Goal: Task Accomplishment & Management: Use online tool/utility

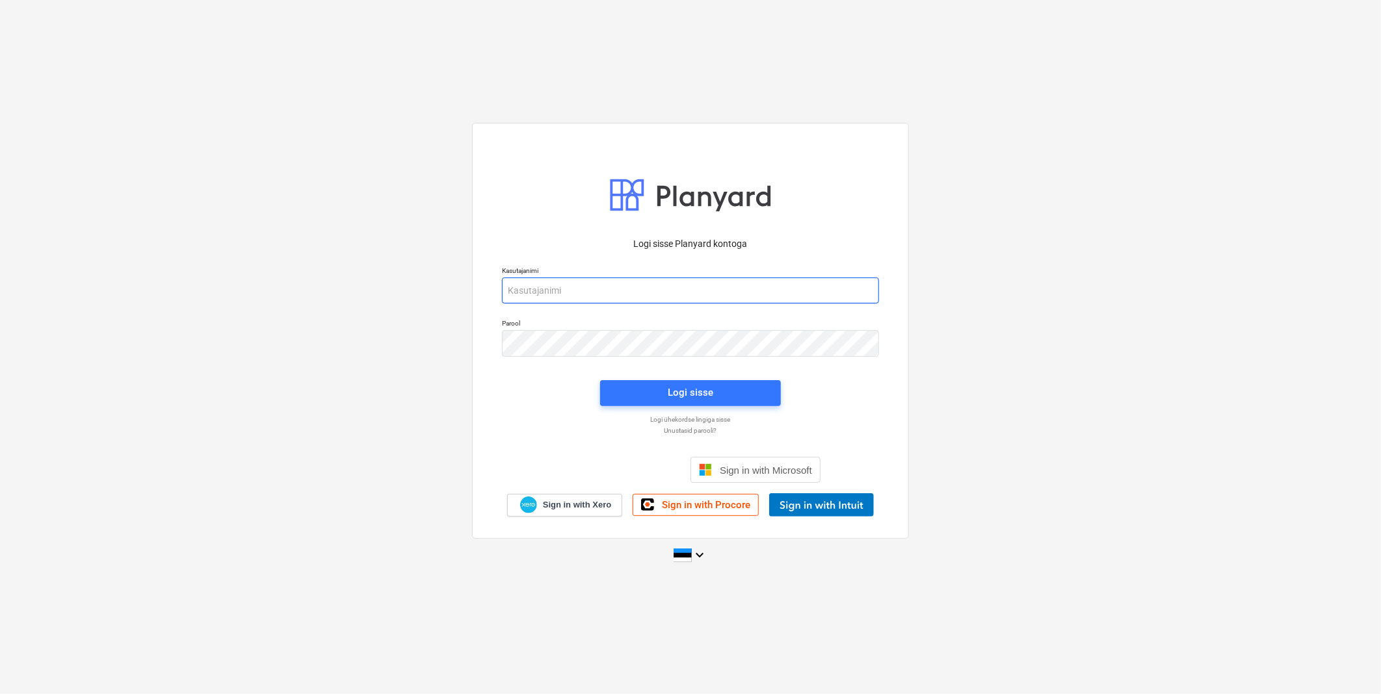
click at [632, 291] on input "email" at bounding box center [690, 291] width 377 height 26
type input "[EMAIL_ADDRESS][DOMAIN_NAME]"
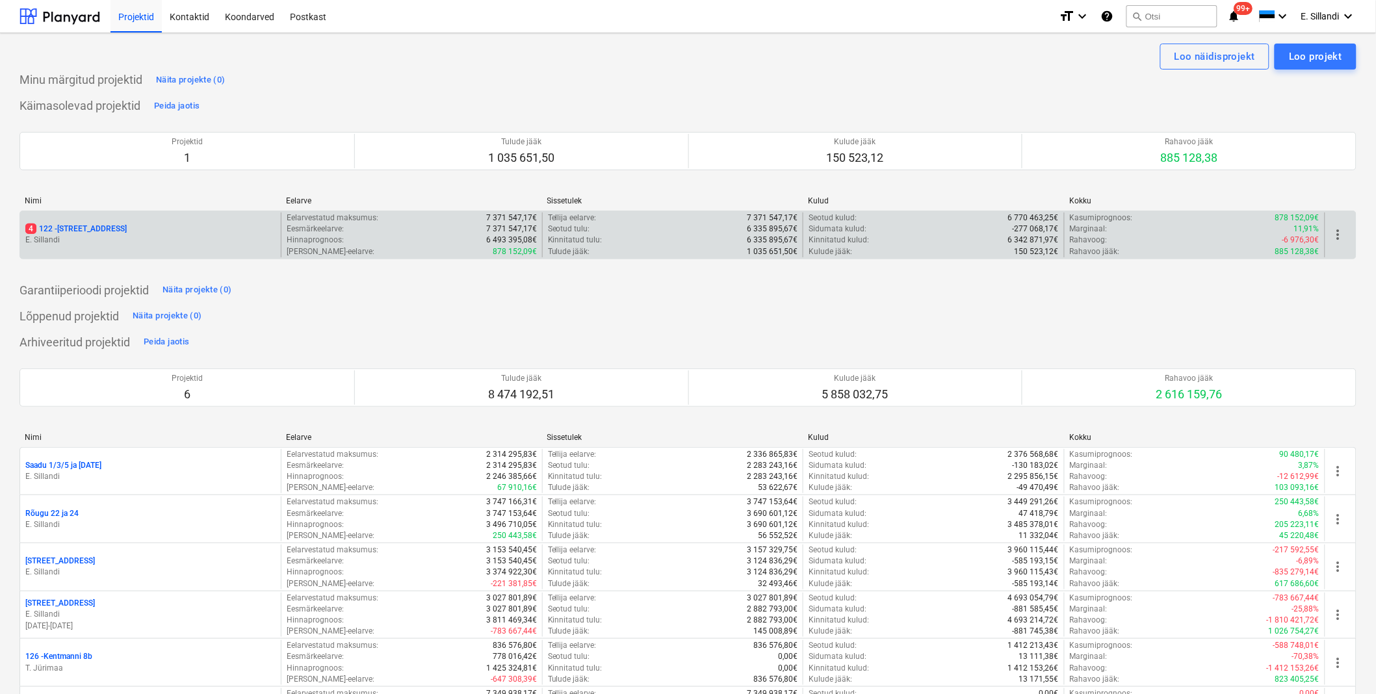
click at [42, 226] on p "4 122 - [STREET_ADDRESS]" at bounding box center [75, 229] width 101 height 11
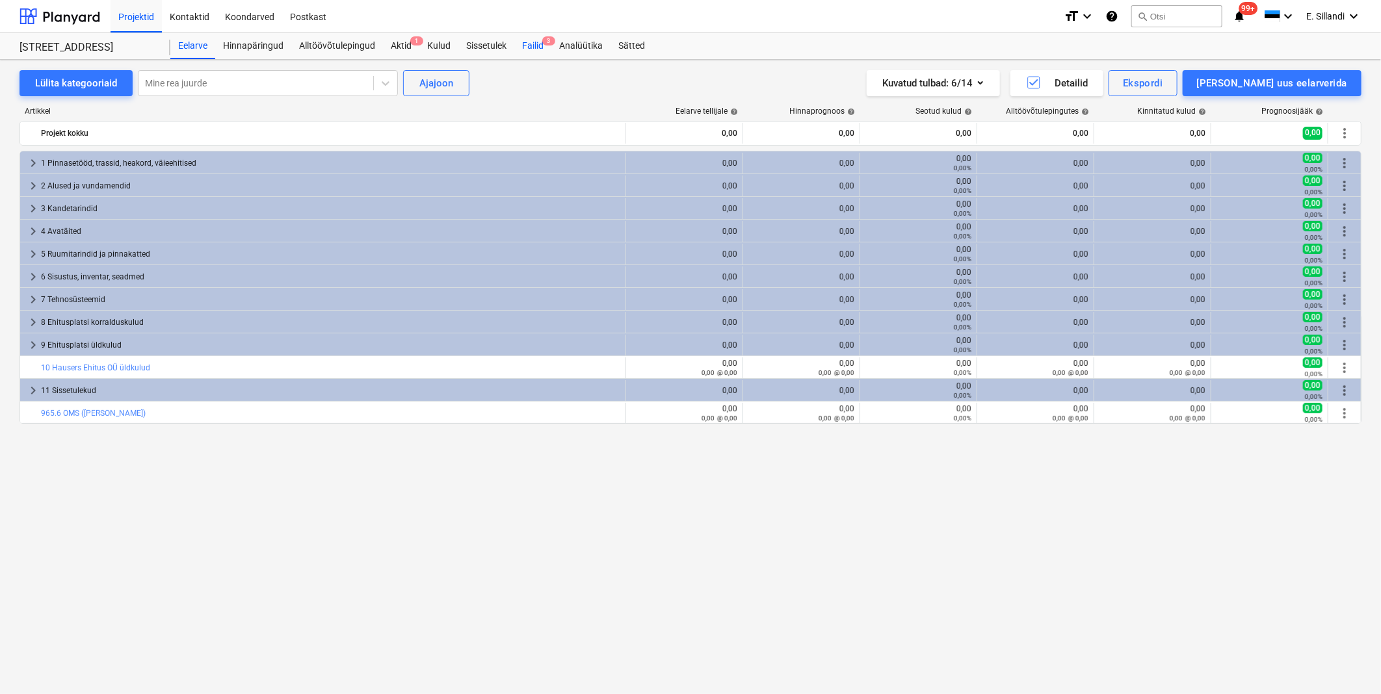
click at [535, 51] on div "Failid 3" at bounding box center [532, 46] width 37 height 26
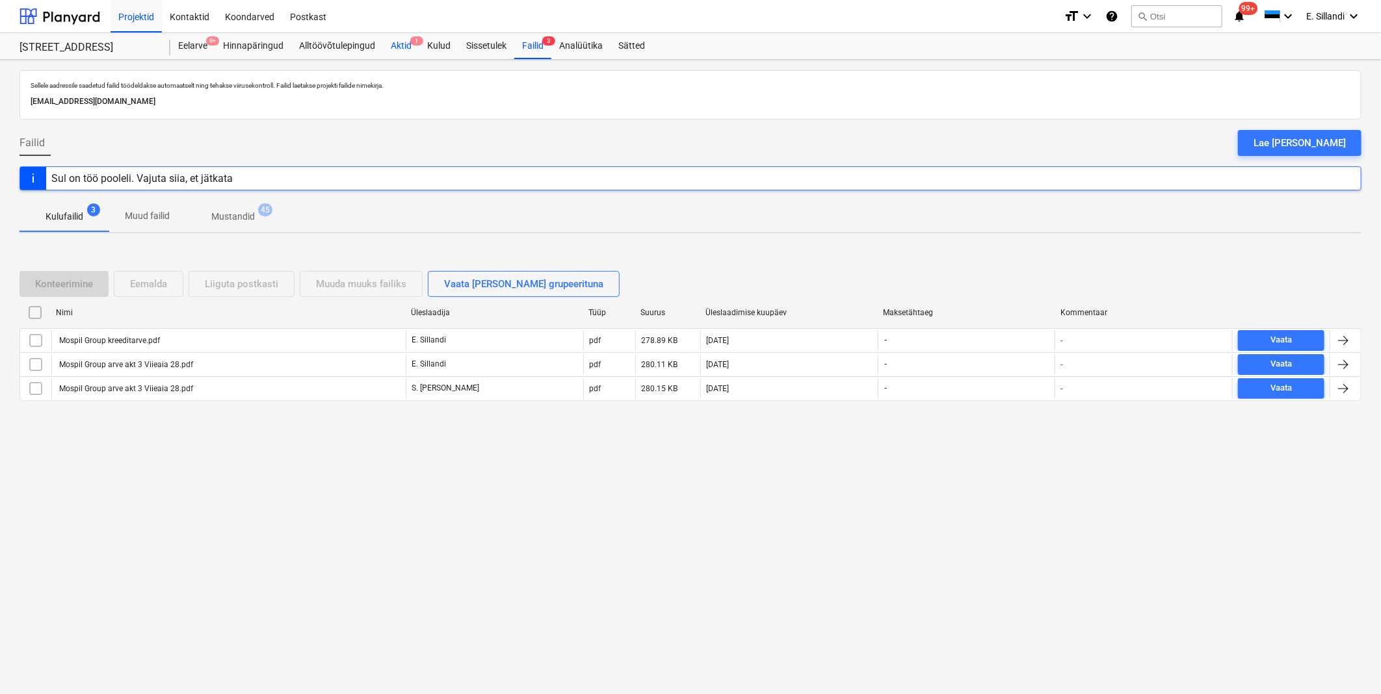
click at [408, 54] on div "Aktid 1" at bounding box center [401, 46] width 36 height 26
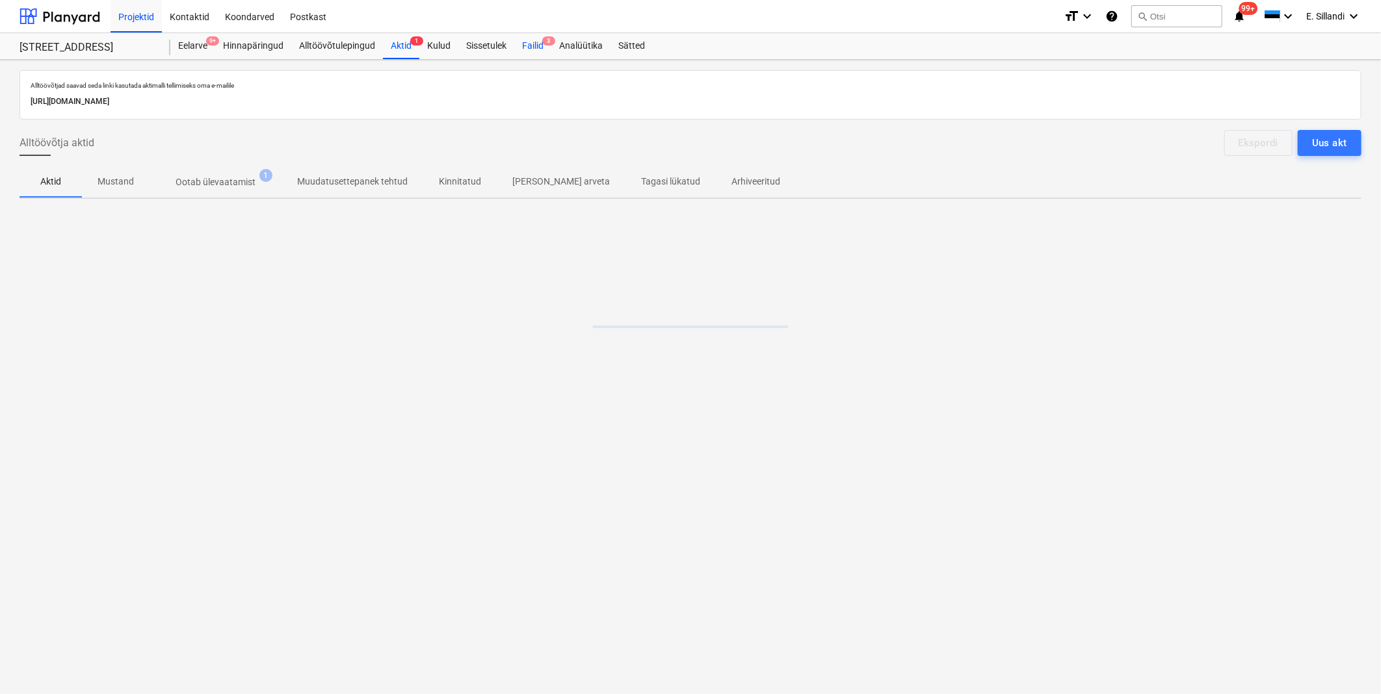
click at [533, 53] on div "Failid 3" at bounding box center [532, 46] width 37 height 26
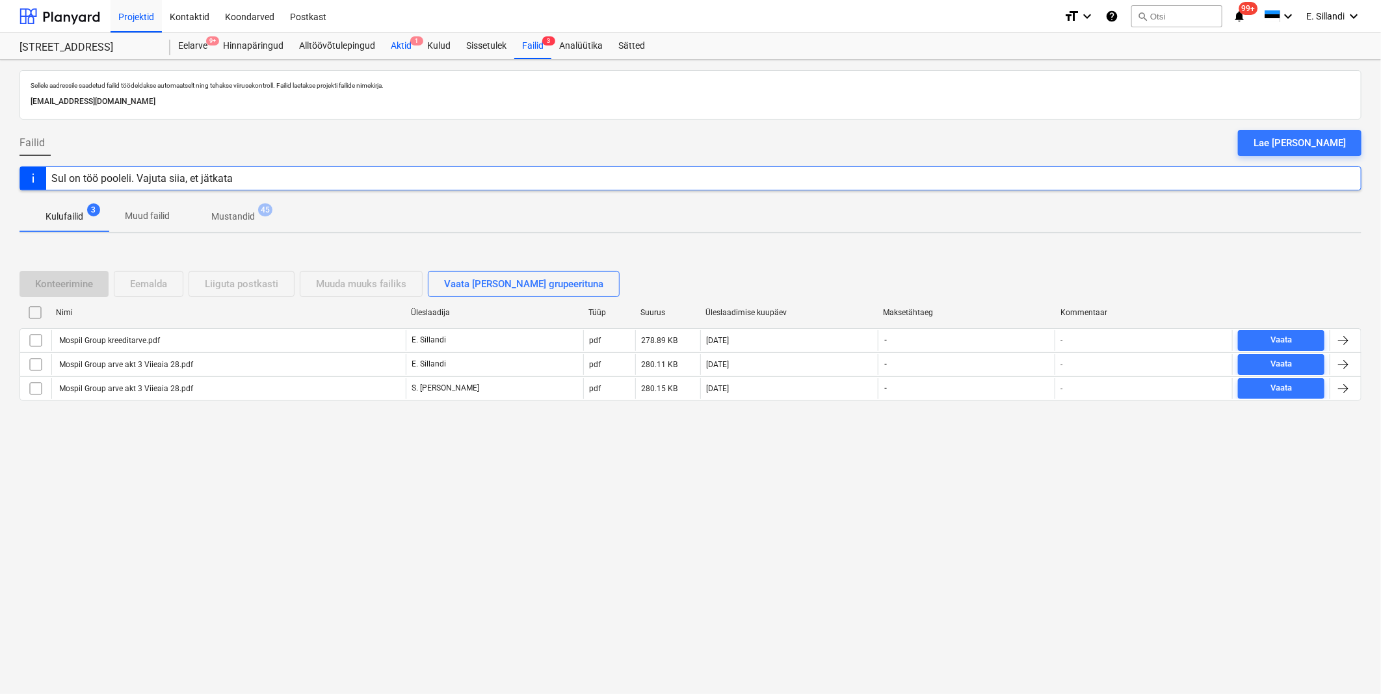
click at [407, 53] on div "Aktid 1" at bounding box center [401, 46] width 36 height 26
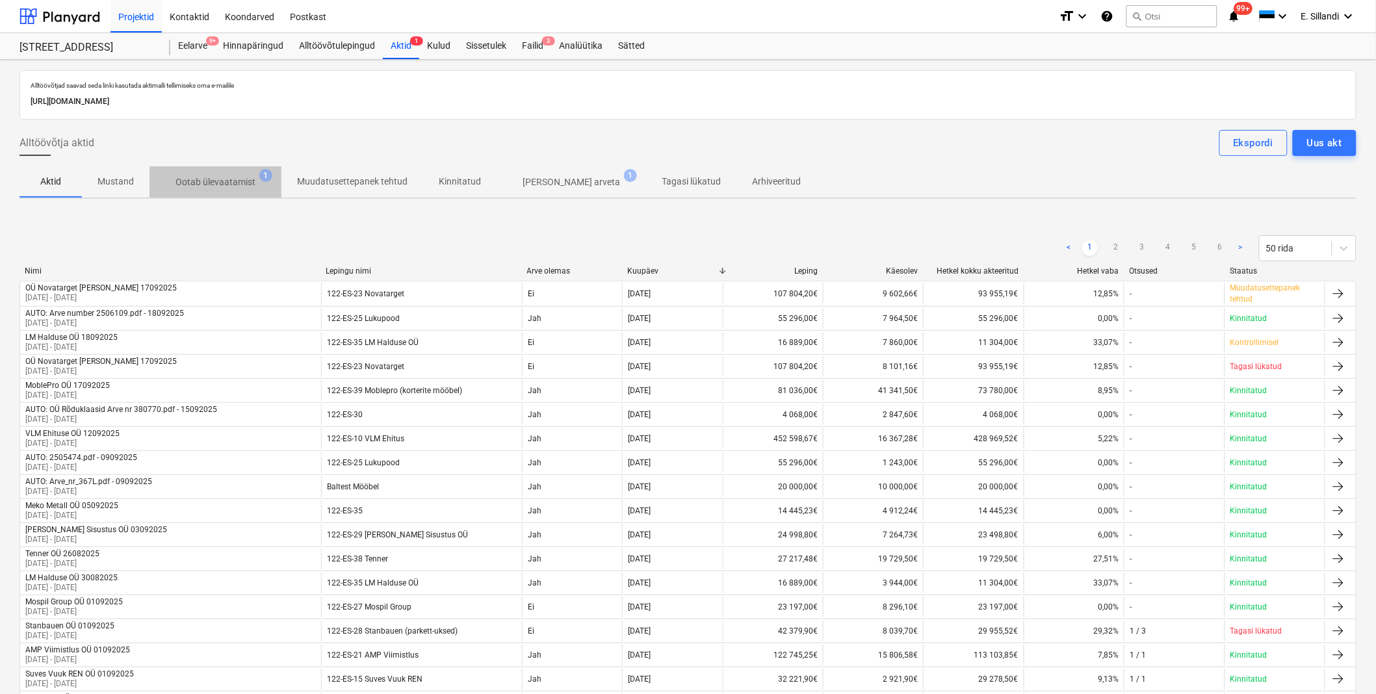
click at [220, 171] on span "Ootab ülevaatamist 1" at bounding box center [215, 181] width 132 height 23
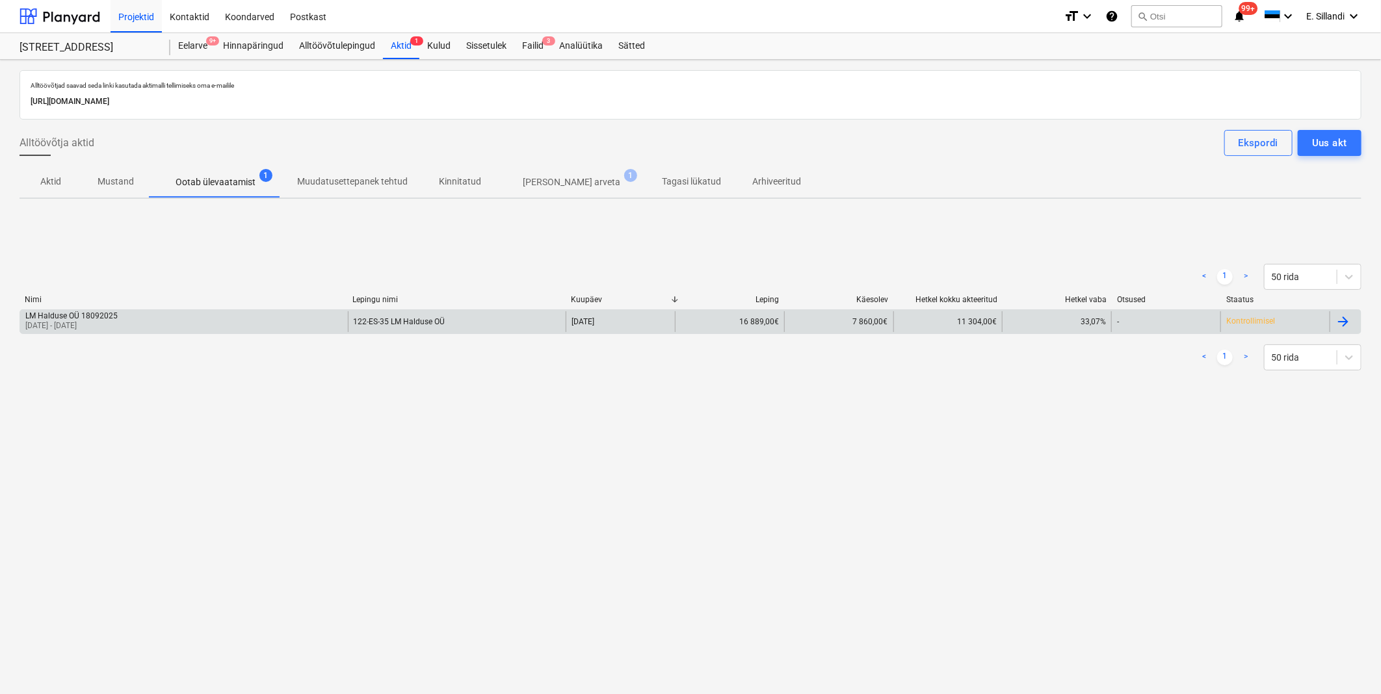
click at [139, 326] on div "LM Halduse OÜ 18092025 [DATE] - [DATE]" at bounding box center [184, 321] width 328 height 21
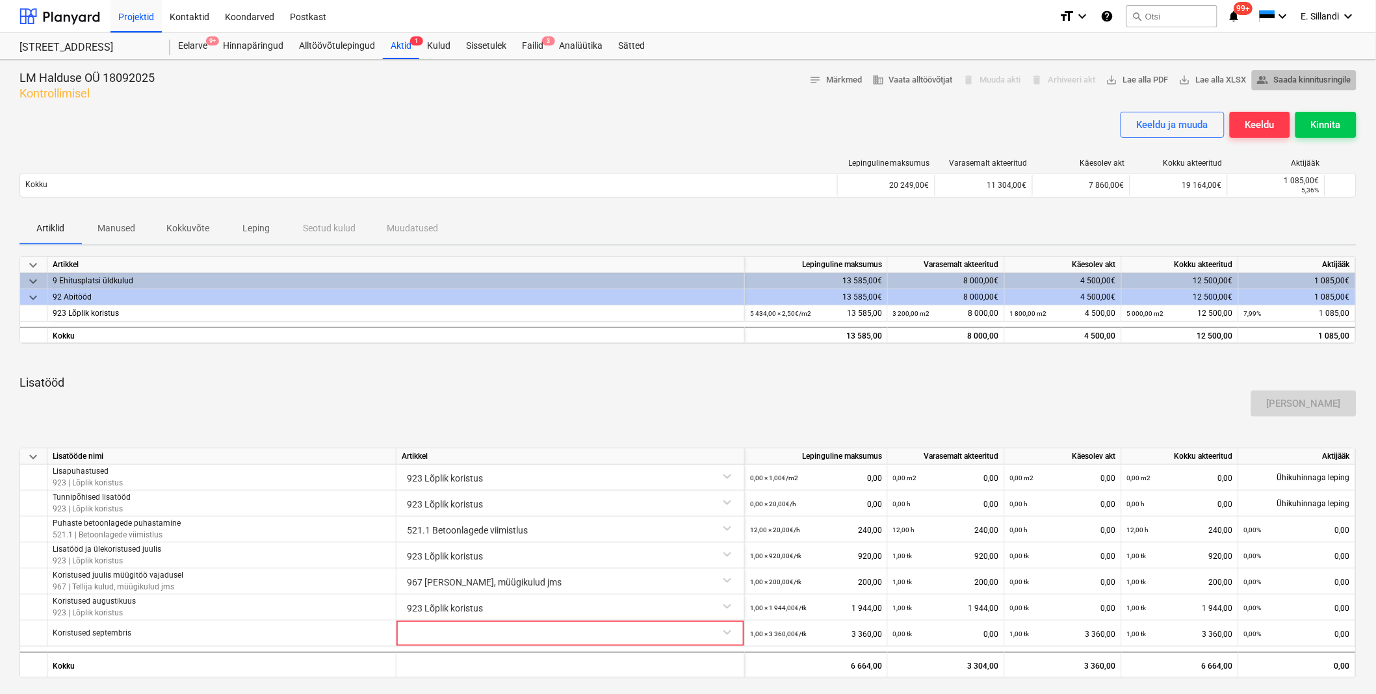
click at [1335, 76] on span "people_alt Saada kinnitusringile" at bounding box center [1304, 80] width 94 height 15
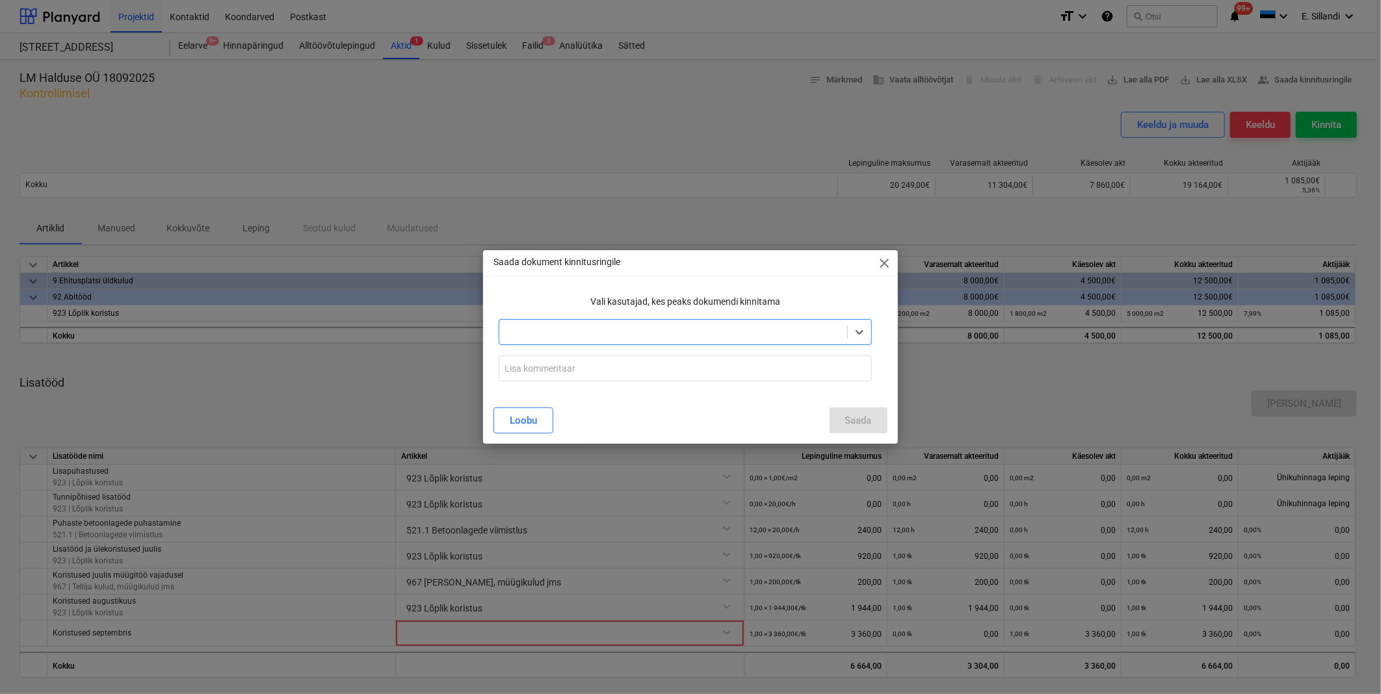
click at [525, 337] on div at bounding box center [673, 332] width 334 height 13
type input "valdek"
click at [523, 373] on div "Valdek Juss" at bounding box center [685, 363] width 372 height 21
click at [628, 308] on div "Vali kasutajad, kes peaks dokumendi kinnitama" at bounding box center [684, 302] width 383 height 24
click at [564, 378] on input "text" at bounding box center [685, 369] width 372 height 26
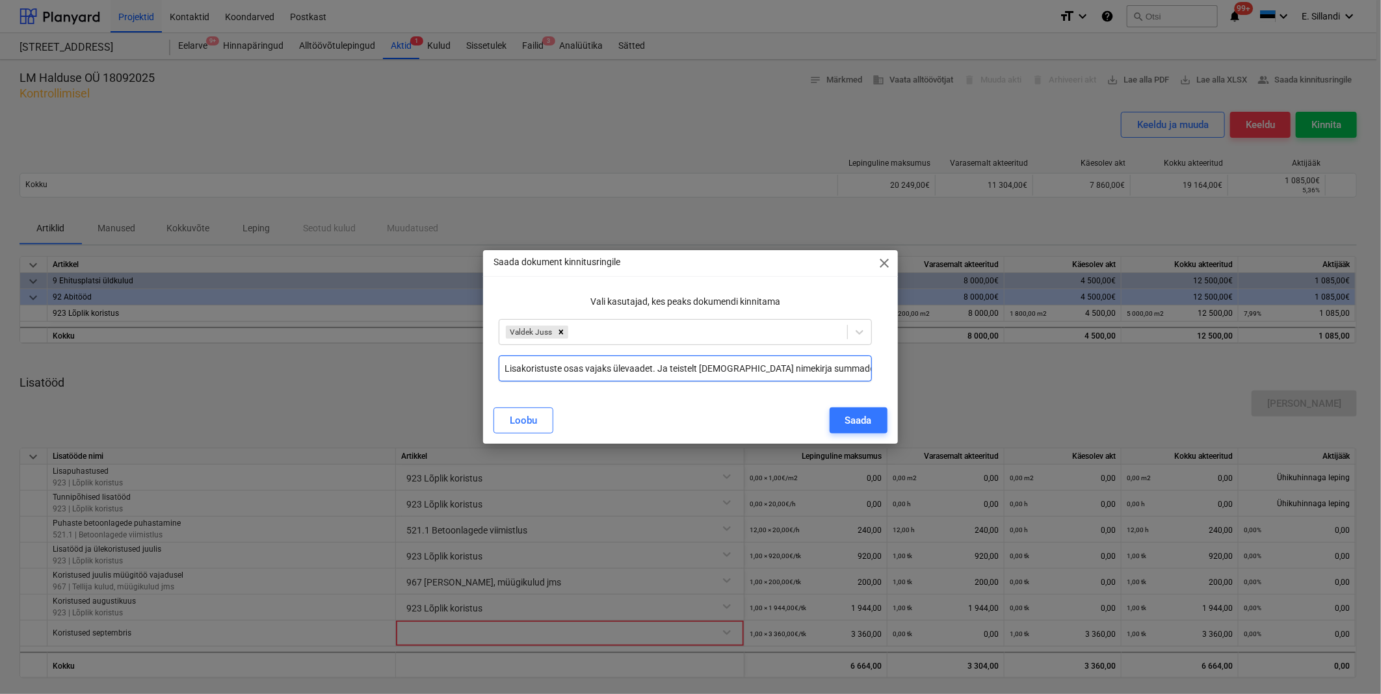
click at [700, 371] on input "Lisakoristuste osas vajaks ülevaadet. Ja teistelt [DEMOGRAPHIC_DATA] nimekirja …" at bounding box center [685, 369] width 372 height 26
type input "Lisakoristuste osas vajaks ülevaadet. Ja teistelt ATV mahaarvamiste nimekirja s…"
click at [868, 429] on div "Saada" at bounding box center [858, 420] width 27 height 17
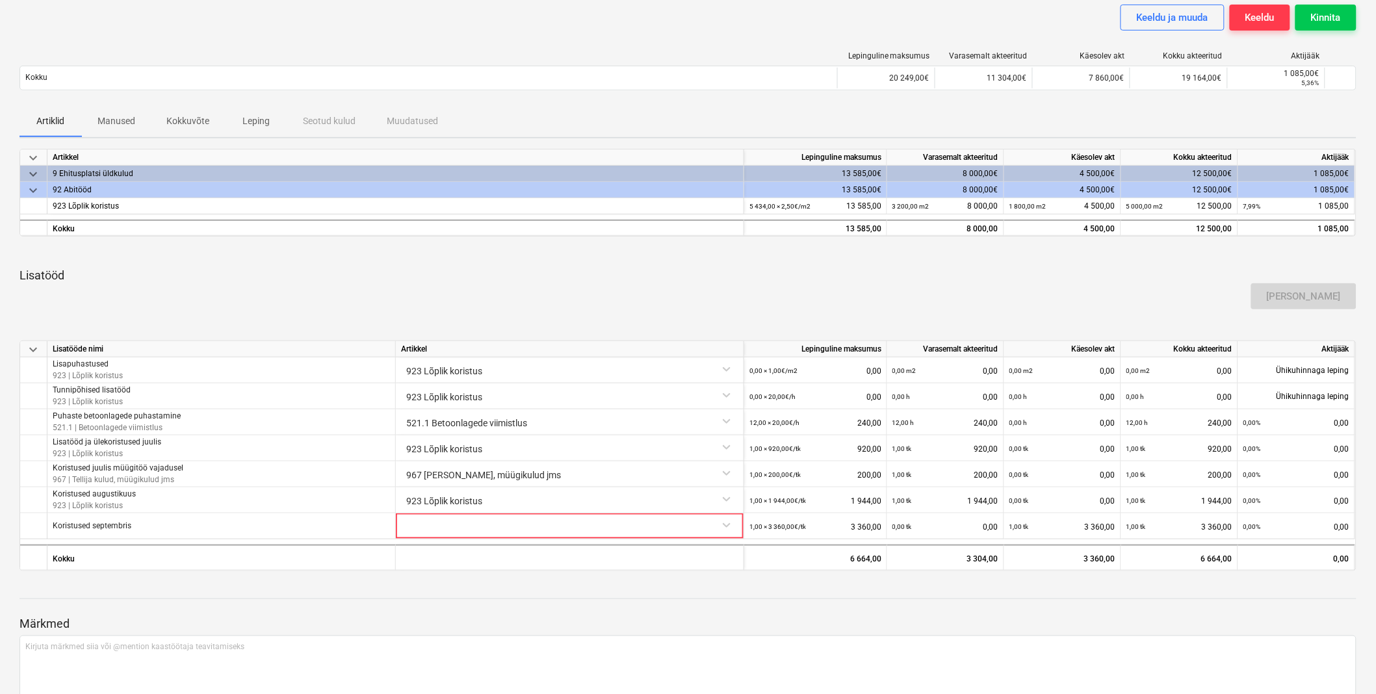
scroll to position [242, 0]
